Goal: Task Accomplishment & Management: Complete application form

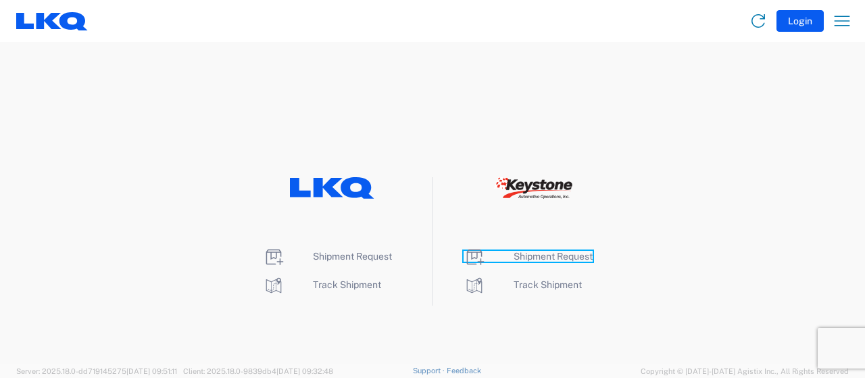
click at [562, 251] on span "Shipment Request" at bounding box center [552, 256] width 79 height 11
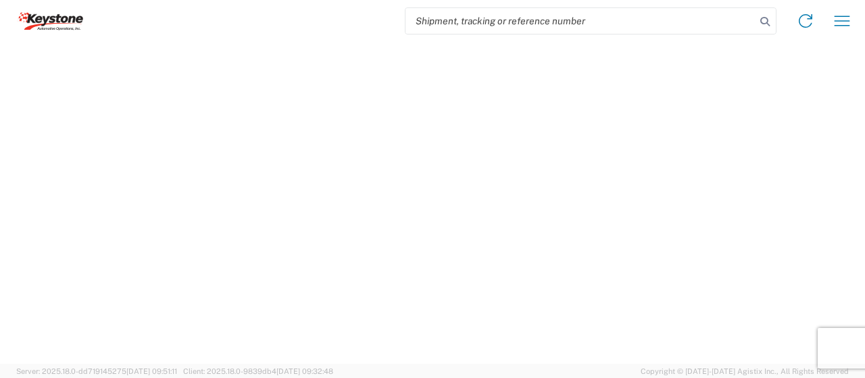
select select "FULL"
select select "LBS"
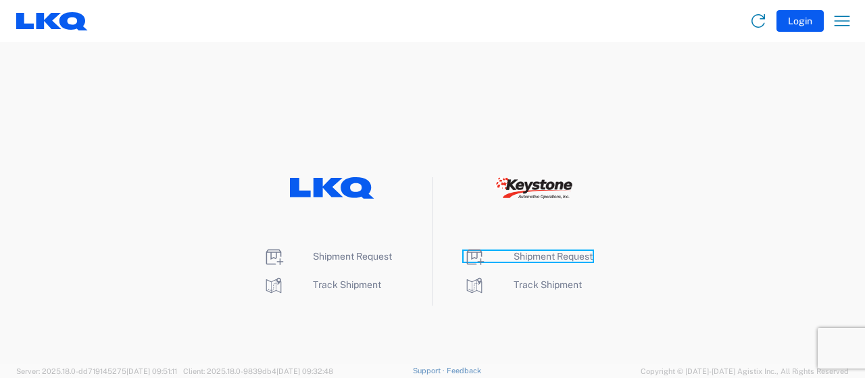
click at [563, 257] on span "Shipment Request" at bounding box center [552, 256] width 79 height 11
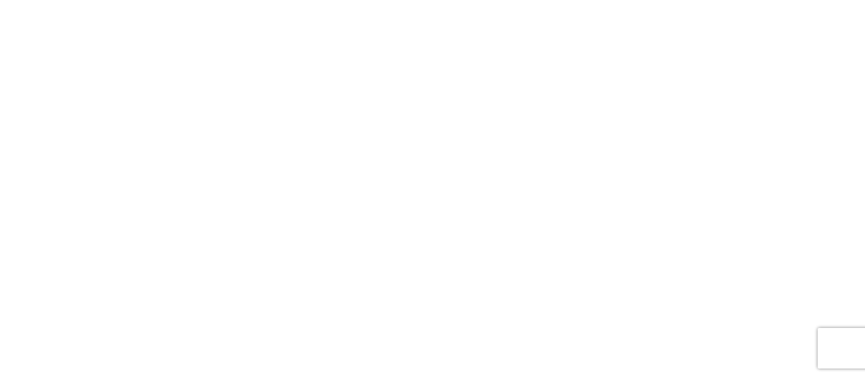
select select "FULL"
select select "LBS"
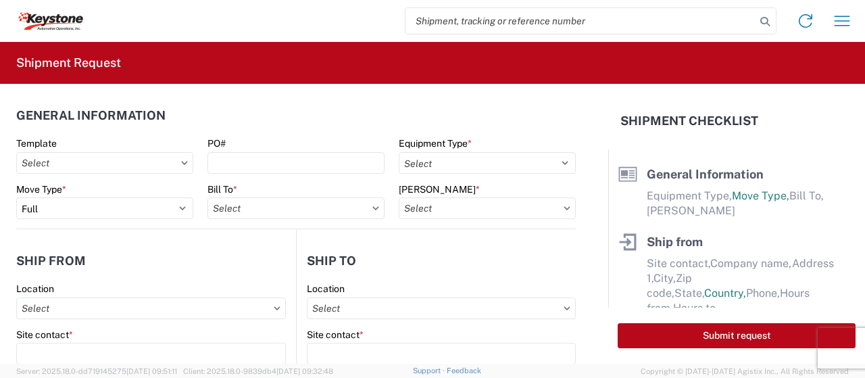
click at [563, 207] on icon at bounding box center [566, 208] width 7 height 4
click at [563, 208] on icon at bounding box center [566, 208] width 7 height 4
click at [519, 207] on input "Bill Code *" at bounding box center [487, 208] width 177 height 22
